Goal: Task Accomplishment & Management: Complete application form

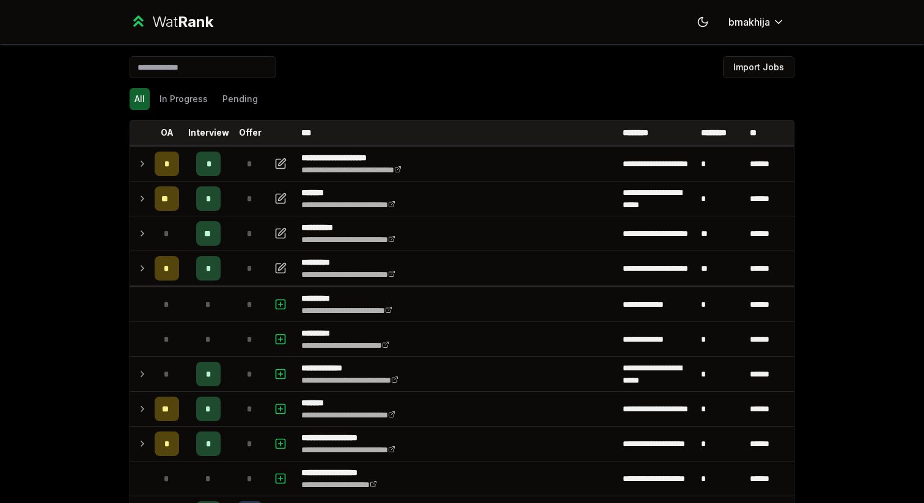
scroll to position [56, 0]
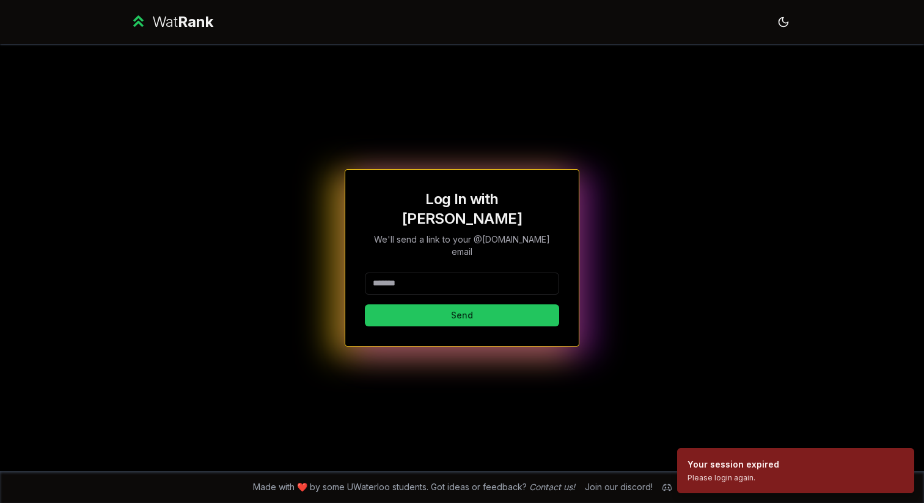
click at [400, 275] on input at bounding box center [462, 284] width 194 height 22
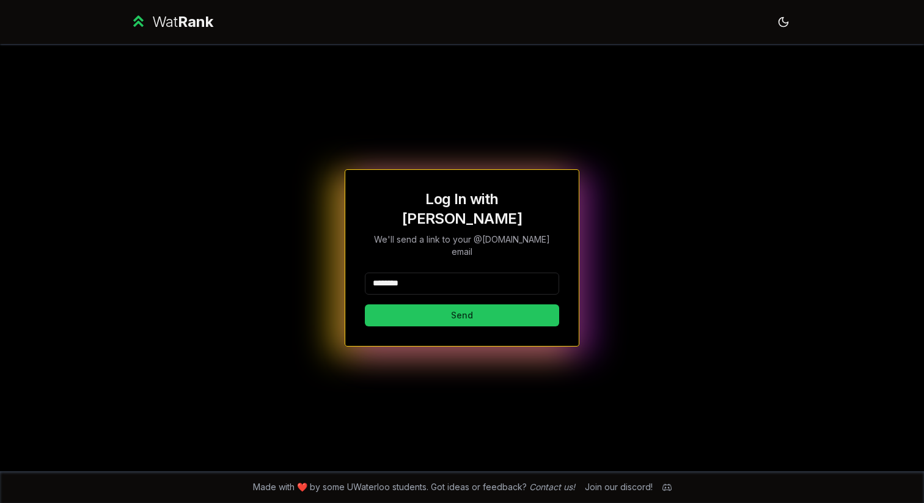
type input "********"
click at [365, 304] on button "Send" at bounding box center [462, 315] width 194 height 22
